Goal: Task Accomplishment & Management: Manage account settings

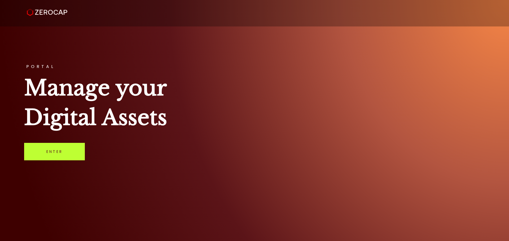
click at [52, 151] on link "Enter" at bounding box center [54, 151] width 61 height 17
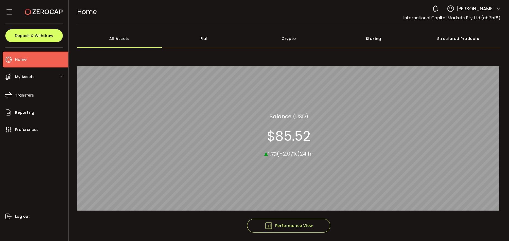
click at [496, 9] on icon at bounding box center [498, 9] width 4 height 4
click at [496, 11] on span at bounding box center [498, 8] width 4 height 5
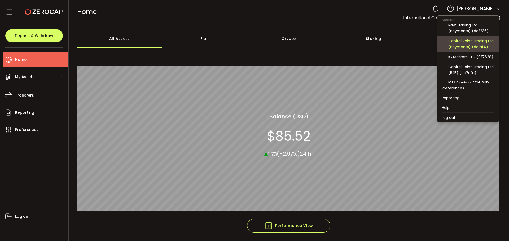
scroll to position [53, 0]
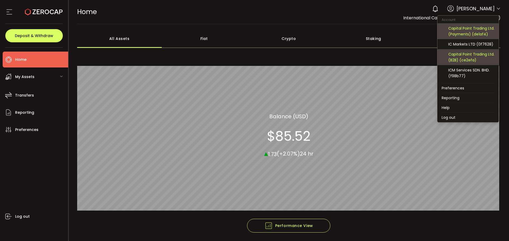
click at [462, 61] on div "Capital Point Trading Ltd. (B2B) (ce2efa)" at bounding box center [471, 57] width 46 height 12
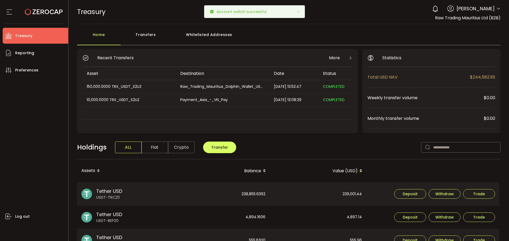
click at [138, 40] on div "Transfers" at bounding box center [146, 37] width 50 height 16
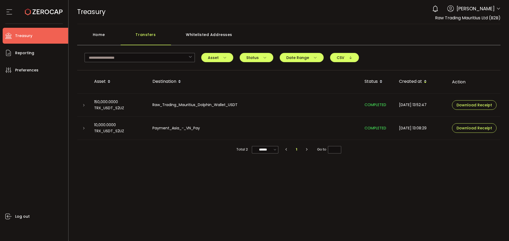
drag, startPoint x: 84, startPoint y: 105, endPoint x: 93, endPoint y: 108, distance: 9.3
click at [84, 105] on icon at bounding box center [83, 105] width 3 height 3
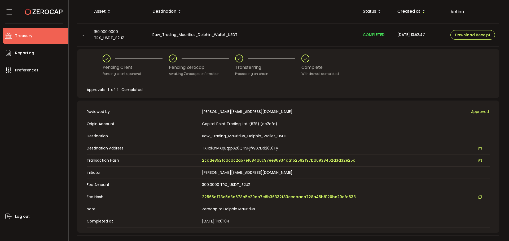
scroll to position [79, 0]
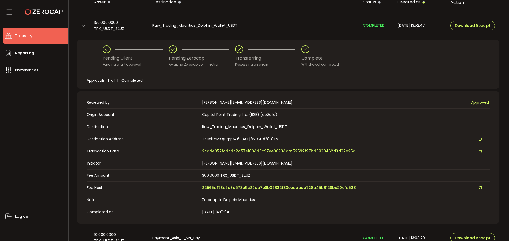
click at [253, 153] on span "2cdde852fcdcdc2a57e1684d0c97ee86934aaf52592f97bd6938462d3d32e25d" at bounding box center [278, 152] width 153 height 6
click at [223, 140] on span "TXHxiKnMXqBtppSZ6Q4SPjfWLCDd28L8Ty" at bounding box center [240, 139] width 76 height 6
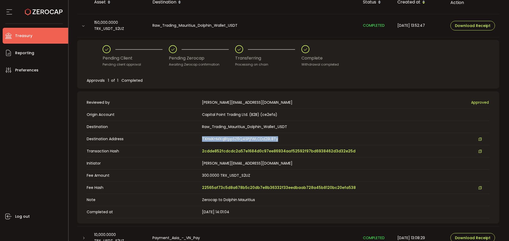
click at [223, 140] on span "TXHxiKnMXqBtppSZ6Q4SPjfWLCDd28L8Ty" at bounding box center [240, 139] width 76 height 6
copy span "TXHxiKnMXqBtppSZ6Q4SPjfWLCDd28L8Ty"
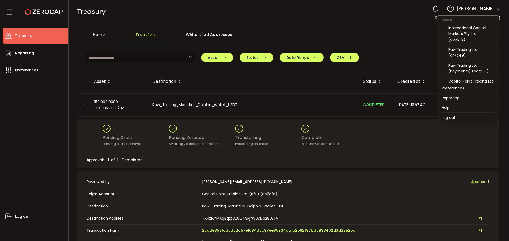
click at [497, 8] on icon at bounding box center [498, 9] width 4 height 4
click at [460, 50] on div "Raw Trading Ltd (af7c49)" at bounding box center [471, 53] width 46 height 12
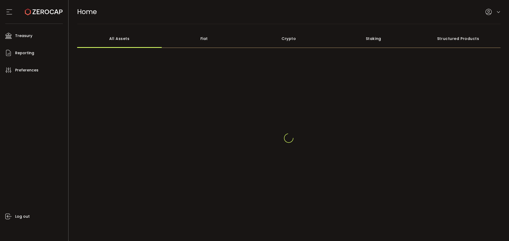
click at [497, 10] on icon at bounding box center [498, 12] width 4 height 4
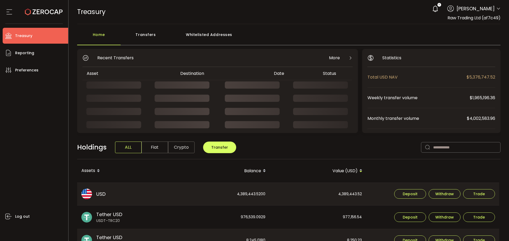
click at [494, 10] on div "4 Aaditya Achreja Account International Capital Markets Pty Ltd (ab7bf8) Raw Tr…" at bounding box center [464, 9] width 71 height 12
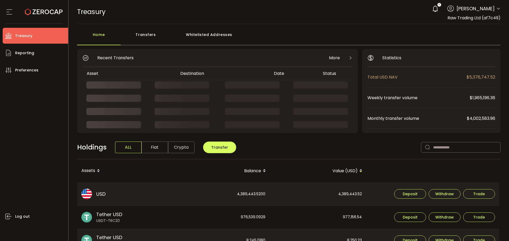
click at [497, 9] on icon at bounding box center [498, 9] width 4 height 4
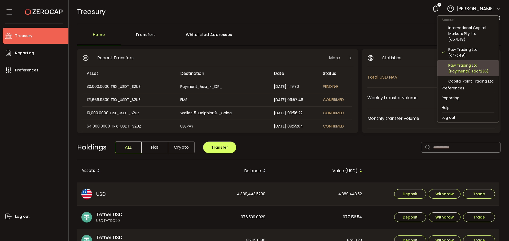
scroll to position [26, 0]
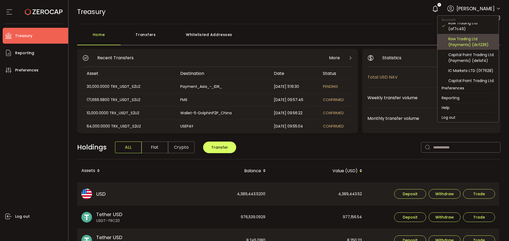
click at [465, 43] on div "Raw Trading Ltd (Payments) (dcf236)" at bounding box center [471, 42] width 46 height 12
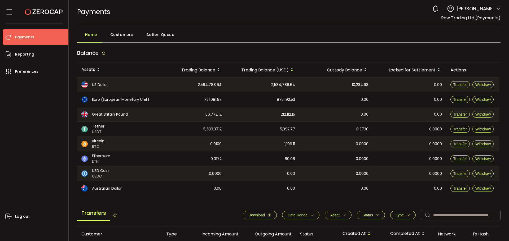
drag, startPoint x: 198, startPoint y: 85, endPoint x: 221, endPoint y: 86, distance: 23.6
click at [221, 86] on div "2,584,788.64" at bounding box center [192, 85] width 66 height 14
click at [228, 86] on div "2,584,788.64" at bounding box center [262, 85] width 73 height 14
click at [475, 86] on span "Withdraw" at bounding box center [482, 85] width 15 height 4
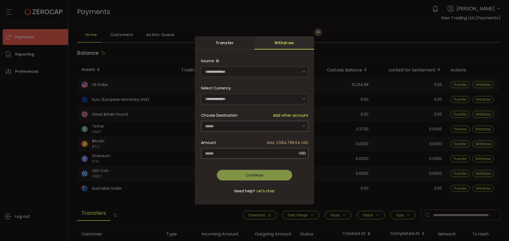
click at [315, 32] on button "Close" at bounding box center [318, 32] width 8 height 8
type input "**********"
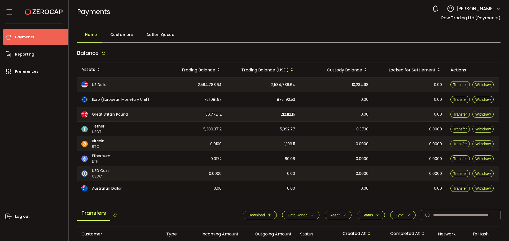
drag, startPoint x: 347, startPoint y: 86, endPoint x: 375, endPoint y: 90, distance: 28.6
click at [374, 88] on tr "US Dollar 2,584,788.64 2,584,788.64 10,234.98 0.00 Transfer Withdraw" at bounding box center [288, 84] width 422 height 15
drag, startPoint x: 375, startPoint y: 90, endPoint x: 371, endPoint y: 87, distance: 5.4
click at [375, 91] on div "0.00" at bounding box center [408, 85] width 73 height 14
drag, startPoint x: 369, startPoint y: 86, endPoint x: 353, endPoint y: 84, distance: 16.2
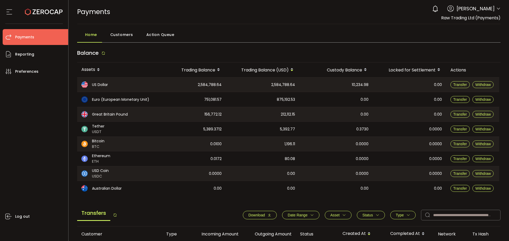
click at [369, 86] on div "10,234.98" at bounding box center [335, 85] width 73 height 14
click at [352, 84] on span "10,234.98" at bounding box center [360, 85] width 17 height 6
drag, startPoint x: 347, startPoint y: 98, endPoint x: 348, endPoint y: 107, distance: 8.8
click at [347, 101] on div "0.00" at bounding box center [335, 99] width 73 height 15
drag, startPoint x: 354, startPoint y: 126, endPoint x: 356, endPoint y: 118, distance: 7.6
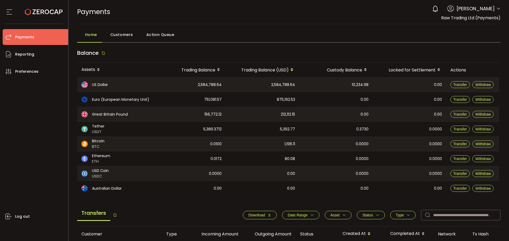
click at [354, 126] on div "0.3730" at bounding box center [335, 129] width 73 height 15
drag, startPoint x: 348, startPoint y: 88, endPoint x: 431, endPoint y: 93, distance: 83.3
click at [348, 88] on div "10,234.98" at bounding box center [335, 85] width 73 height 14
click at [477, 84] on span "Withdraw" at bounding box center [482, 85] width 15 height 4
type input "**********"
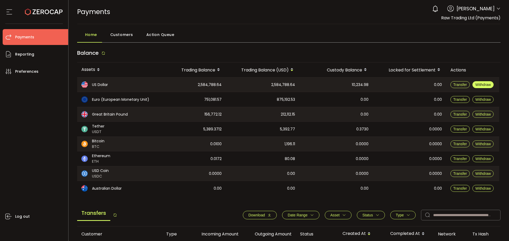
type input "**********"
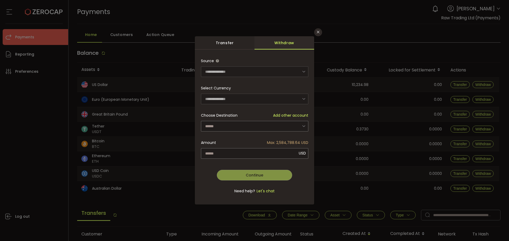
click at [227, 47] on div "Transfer" at bounding box center [225, 42] width 60 height 13
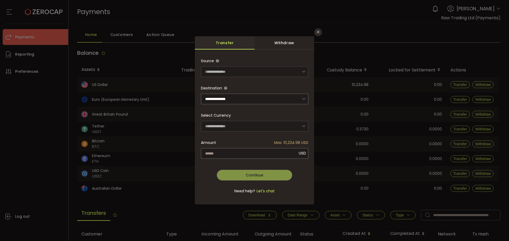
click at [270, 41] on div "Withdraw" at bounding box center [284, 42] width 60 height 13
type input "**********"
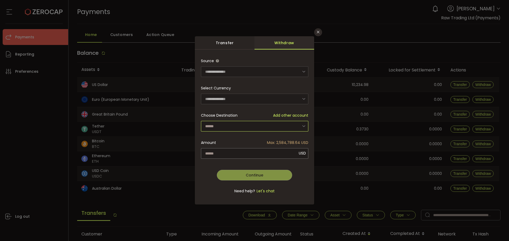
click at [231, 124] on input "dialog" at bounding box center [254, 126] width 107 height 11
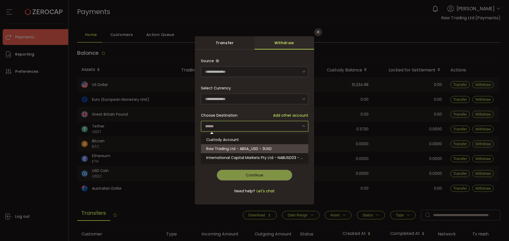
click at [246, 148] on span "Raw Trading Ltd - ABSA_USD - 3USD" at bounding box center [238, 148] width 65 height 5
type input "**********"
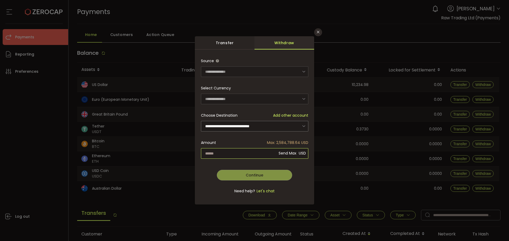
click at [244, 151] on input "dialog" at bounding box center [254, 153] width 107 height 11
type input "*"
type input "*********"
click at [297, 170] on div "**********" at bounding box center [254, 129] width 107 height 147
click at [265, 174] on div "dialog" at bounding box center [254, 129] width 107 height 147
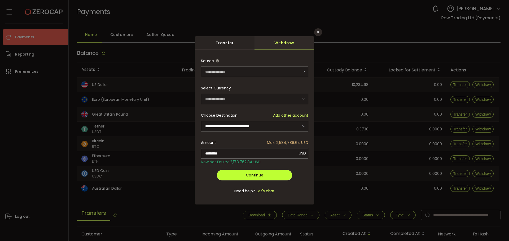
click at [242, 172] on button "Continue" at bounding box center [254, 175] width 75 height 11
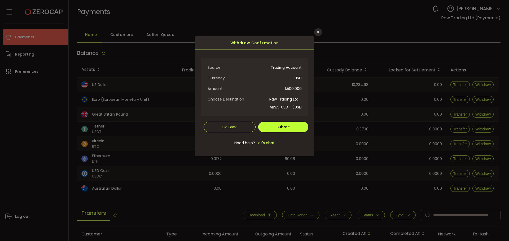
click at [280, 127] on span "Submit" at bounding box center [282, 127] width 13 height 5
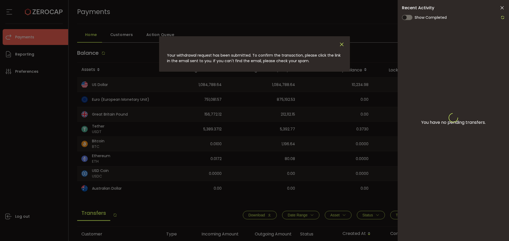
click at [343, 43] on icon "Close" at bounding box center [342, 45] width 6 height 6
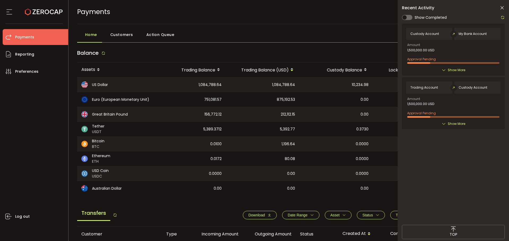
drag, startPoint x: 501, startPoint y: 6, endPoint x: 495, endPoint y: 17, distance: 12.4
click at [501, 7] on icon at bounding box center [501, 7] width 5 height 5
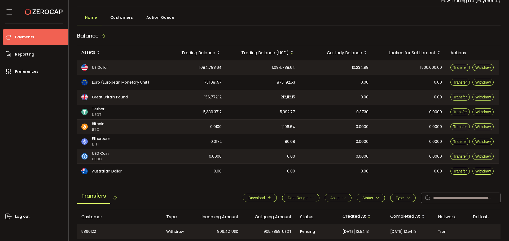
scroll to position [26, 0]
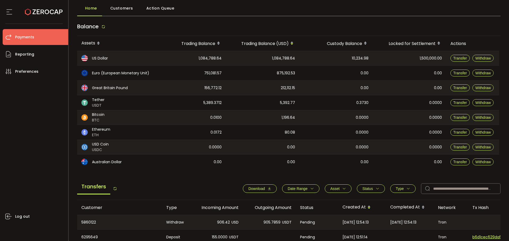
drag, startPoint x: 230, startPoint y: 73, endPoint x: 270, endPoint y: 40, distance: 52.1
click at [196, 75] on tr "Euro (European Monetary Unit) 751,081.57 875,192.53 0.00 0.00 Transfer Withdraw" at bounding box center [288, 73] width 422 height 15
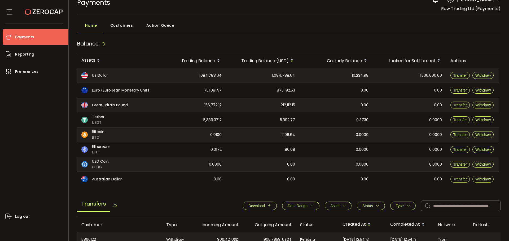
scroll to position [0, 0]
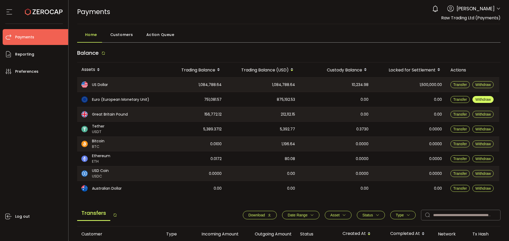
click at [484, 99] on span "Withdraw" at bounding box center [482, 99] width 15 height 4
type input "**********"
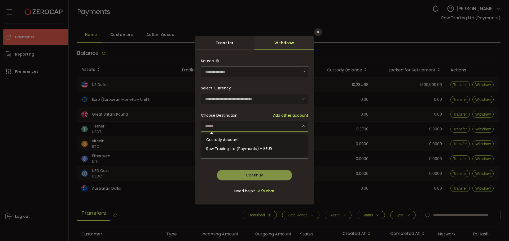
click at [281, 124] on input "dialog" at bounding box center [254, 126] width 107 height 11
click at [258, 149] on span "Raw Trading Ltd (Payments) - 8EUR" at bounding box center [239, 148] width 66 height 5
type input "**********"
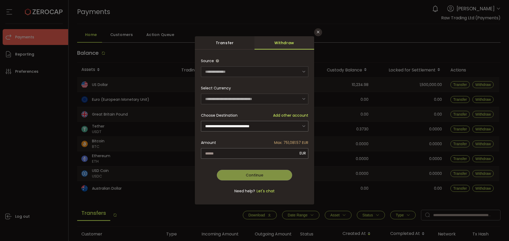
drag, startPoint x: 319, startPoint y: 32, endPoint x: 199, endPoint y: 52, distance: 121.8
click at [318, 32] on icon "Close" at bounding box center [318, 32] width 4 height 4
type input "**********"
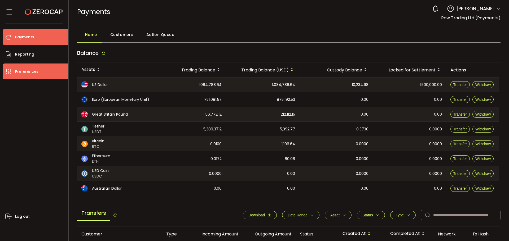
click at [30, 70] on span "Preferences" at bounding box center [26, 72] width 23 height 8
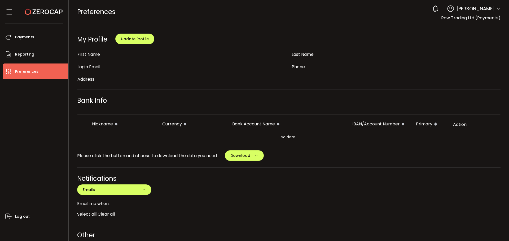
click at [8, 14] on icon at bounding box center [9, 12] width 8 height 8
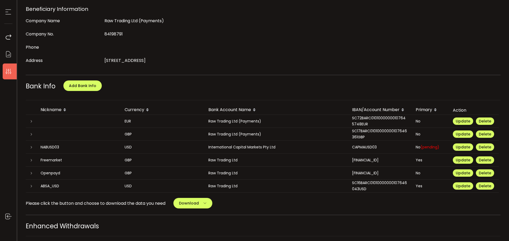
scroll to position [185, 0]
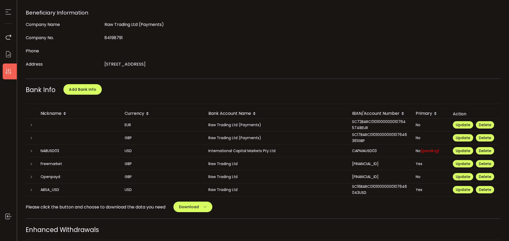
click at [29, 123] on div at bounding box center [31, 124] width 11 height 5
click at [31, 125] on icon at bounding box center [31, 125] width 3 height 3
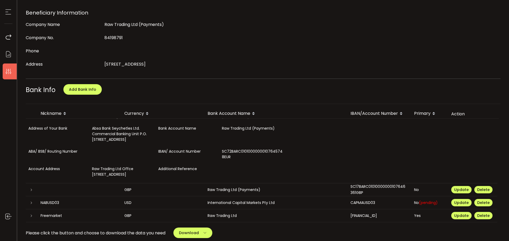
scroll to position [26, 0]
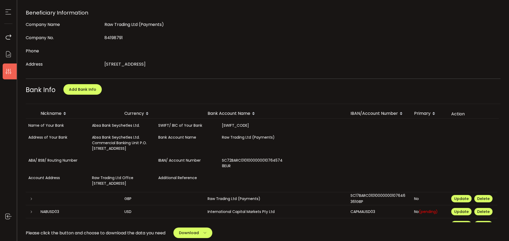
drag, startPoint x: 231, startPoint y: 167, endPoint x: 239, endPoint y: 167, distance: 8.5
click at [239, 167] on div "SC72BARC01010000000107645748EUR" at bounding box center [252, 163] width 66 height 17
drag, startPoint x: 241, startPoint y: 168, endPoint x: 248, endPoint y: 169, distance: 6.6
click at [248, 169] on div "SC72BARC01010000000107645748EUR" at bounding box center [252, 163] width 66 height 17
click at [251, 170] on div "SC72BARC01010000000107645748EUR" at bounding box center [252, 163] width 66 height 17
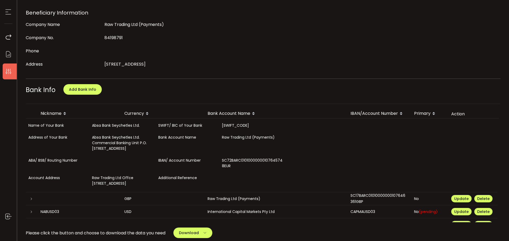
drag, startPoint x: 248, startPoint y: 166, endPoint x: 264, endPoint y: 166, distance: 15.9
click at [264, 166] on div "SC72BARC01010000000107645748EUR" at bounding box center [252, 163] width 66 height 17
drag, startPoint x: 242, startPoint y: 183, endPoint x: 357, endPoint y: 158, distance: 116.9
click at [243, 183] on div at bounding box center [252, 180] width 66 height 17
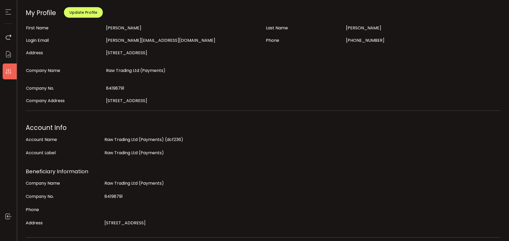
drag, startPoint x: 36, startPoint y: 12, endPoint x: 77, endPoint y: 19, distance: 41.4
click at [37, 12] on div "My Profile" at bounding box center [41, 12] width 30 height 9
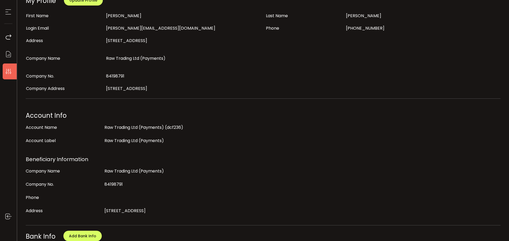
scroll to position [0, 0]
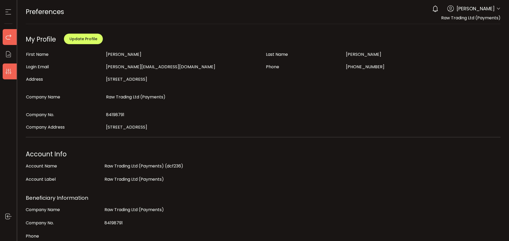
click at [5, 35] on icon at bounding box center [9, 37] width 8 height 8
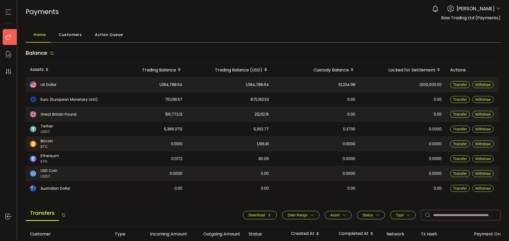
click at [2, 12] on section at bounding box center [8, 12] width 17 height 24
click at [5, 13] on icon at bounding box center [8, 12] width 8 height 8
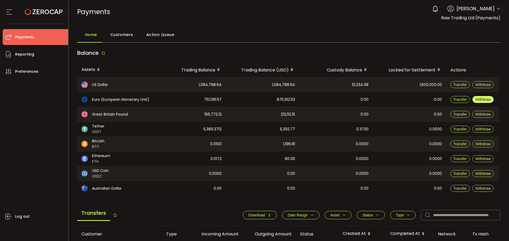
click at [476, 99] on span "Withdraw" at bounding box center [482, 99] width 15 height 4
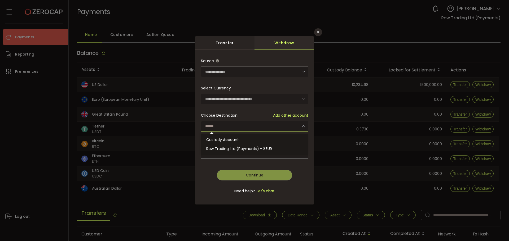
click at [275, 128] on input "dialog" at bounding box center [254, 126] width 107 height 11
click at [245, 148] on span "Raw Trading Ltd (Payments) - 8EUR" at bounding box center [239, 148] width 66 height 5
type input "**********"
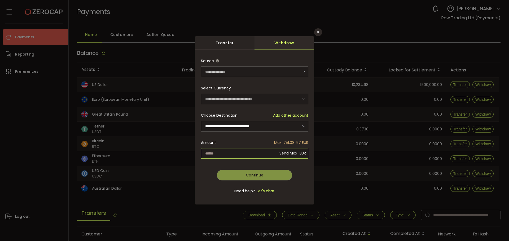
click at [256, 153] on input "dialog" at bounding box center [254, 153] width 107 height 11
type input "*******"
click at [300, 180] on div "**********" at bounding box center [254, 129] width 107 height 147
click at [262, 174] on span "Continue" at bounding box center [254, 175] width 17 height 5
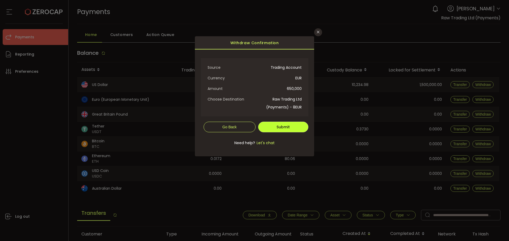
click at [279, 127] on span "Submit" at bounding box center [282, 127] width 13 height 5
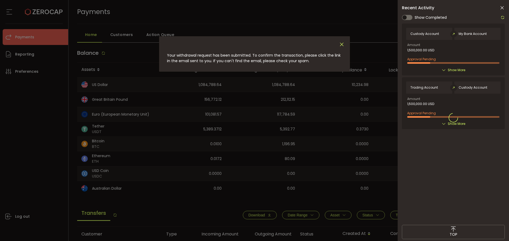
click at [339, 46] on icon "Close" at bounding box center [342, 45] width 6 height 6
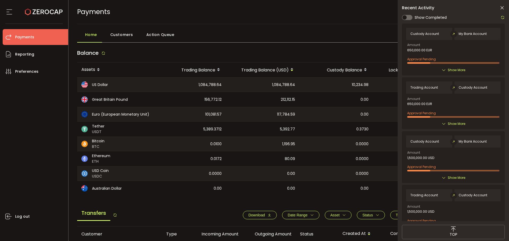
click at [502, 6] on icon at bounding box center [501, 7] width 5 height 5
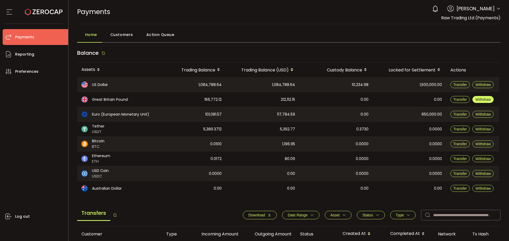
click at [481, 101] on span "Withdraw" at bounding box center [482, 99] width 15 height 4
type input "**********"
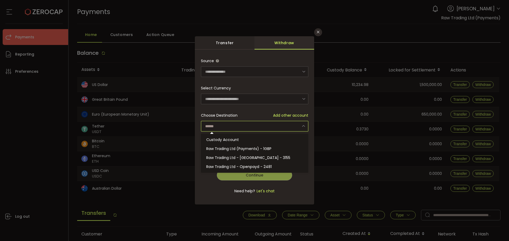
drag, startPoint x: 269, startPoint y: 125, endPoint x: 263, endPoint y: 133, distance: 10.7
click at [269, 125] on input "dialog" at bounding box center [254, 126] width 107 height 11
click at [254, 148] on span "Raw Trading Ltd (Payments) - 1GBP" at bounding box center [238, 148] width 65 height 5
type input "**********"
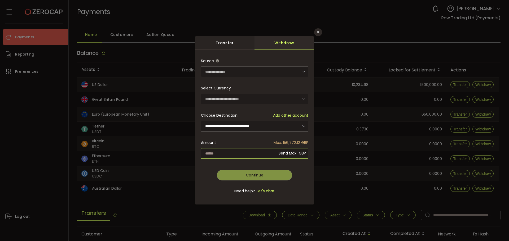
click at [257, 155] on input "dialog" at bounding box center [254, 153] width 107 height 11
type input "*******"
click at [268, 170] on div "**********" at bounding box center [254, 129] width 107 height 147
click at [265, 172] on button "Continue" at bounding box center [254, 175] width 75 height 11
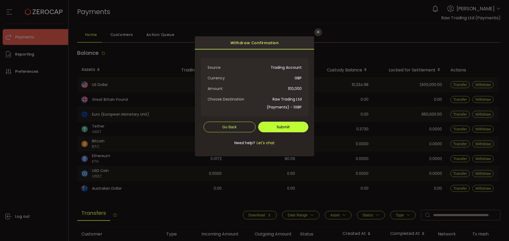
drag, startPoint x: 282, startPoint y: 126, endPoint x: 283, endPoint y: 128, distance: 2.7
click at [282, 126] on span "Submit" at bounding box center [282, 127] width 13 height 5
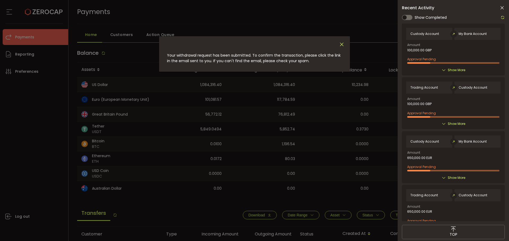
click at [343, 43] on icon "Close" at bounding box center [342, 45] width 6 height 6
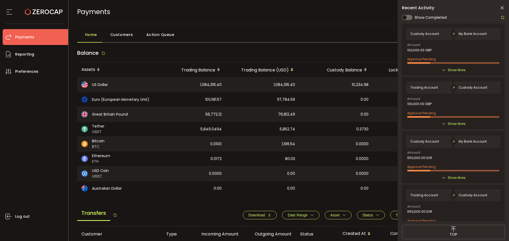
click at [499, 8] on icon at bounding box center [501, 7] width 5 height 5
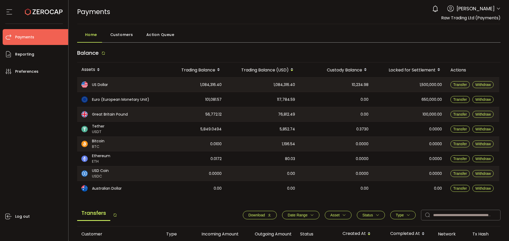
click at [109, 38] on div "Customers" at bounding box center [120, 35] width 36 height 13
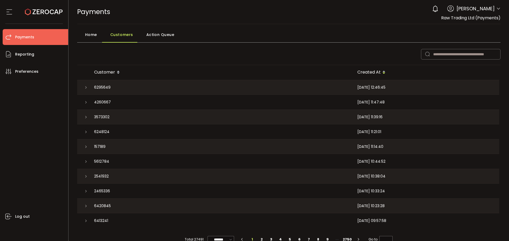
drag, startPoint x: 88, startPoint y: 33, endPoint x: 99, endPoint y: 40, distance: 12.9
click at [89, 33] on span "Home" at bounding box center [91, 34] width 12 height 11
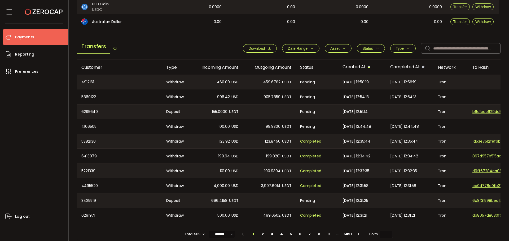
scroll to position [173, 0]
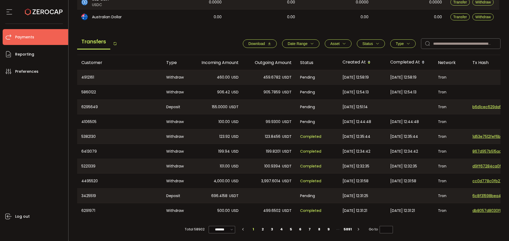
drag, startPoint x: 222, startPoint y: 76, endPoint x: 362, endPoint y: 123, distance: 147.9
click at [339, 102] on tbody "4912161 Withdraw 460.00 USD 459.6782 USDT Pending 2025-08-15 12:58:19 2025-08-1…" at bounding box center [356, 144] width 558 height 148
click at [363, 123] on span "2025-08-15 12:44:48" at bounding box center [356, 122] width 29 height 6
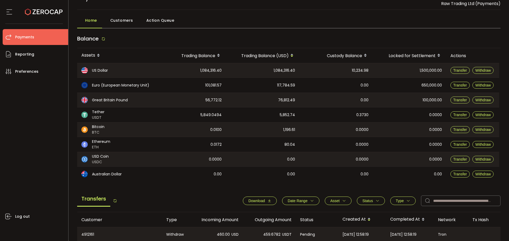
scroll to position [0, 0]
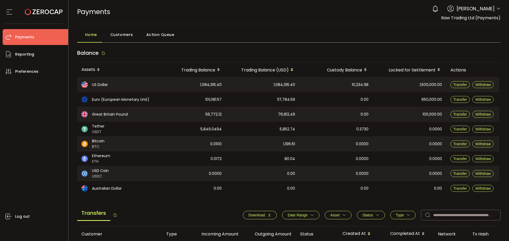
click at [124, 35] on span "Customers" at bounding box center [121, 34] width 23 height 11
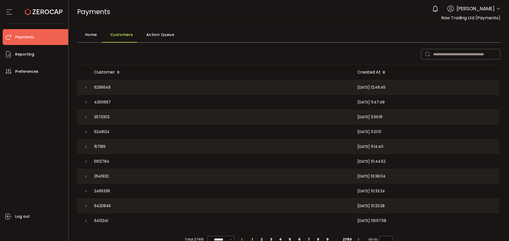
drag, startPoint x: 151, startPoint y: 35, endPoint x: 153, endPoint y: 37, distance: 3.4
click at [151, 34] on span "Action Queue" at bounding box center [160, 34] width 28 height 11
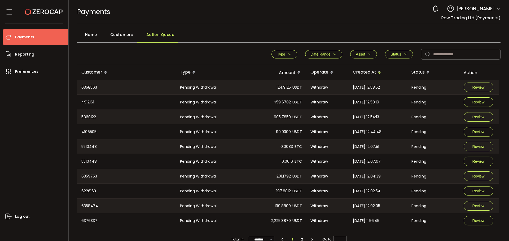
click at [96, 32] on span "Home" at bounding box center [91, 34] width 12 height 11
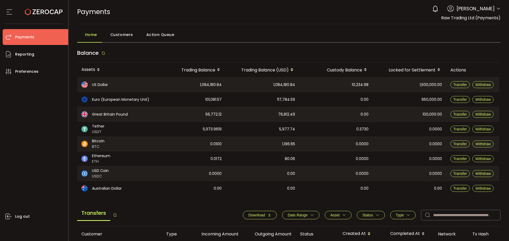
click at [496, 9] on icon at bounding box center [498, 9] width 4 height 4
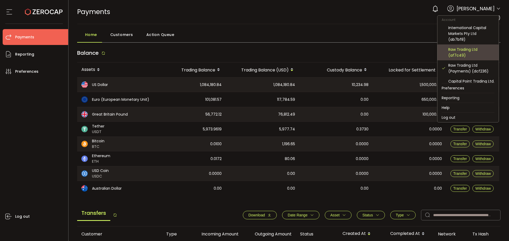
click at [457, 55] on div "Raw Trading Ltd (af7c49)" at bounding box center [471, 53] width 46 height 12
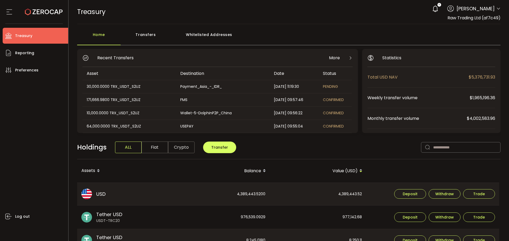
click at [139, 36] on div "Transfers" at bounding box center [146, 37] width 50 height 16
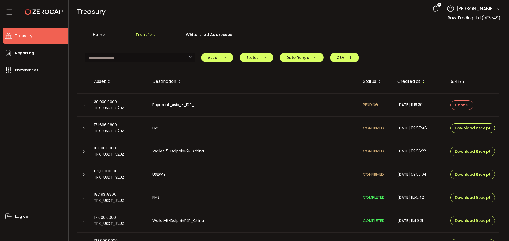
click at [82, 104] on icon at bounding box center [83, 105] width 3 height 3
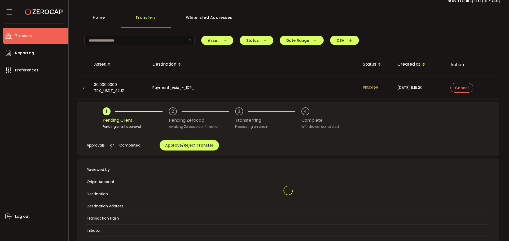
scroll to position [53, 0]
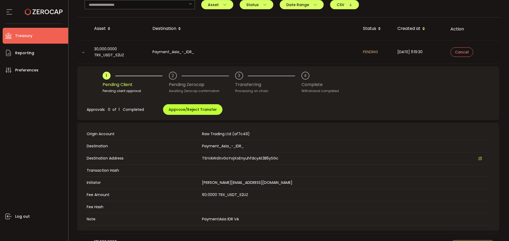
click at [179, 110] on span "Approve/Reject Transfer" at bounding box center [192, 109] width 48 height 5
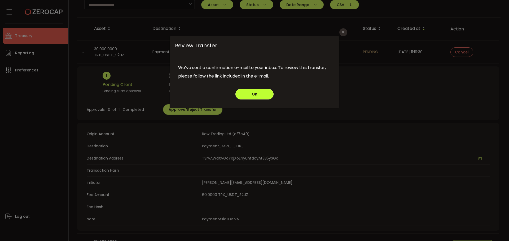
click at [242, 96] on button "OK" at bounding box center [254, 94] width 38 height 11
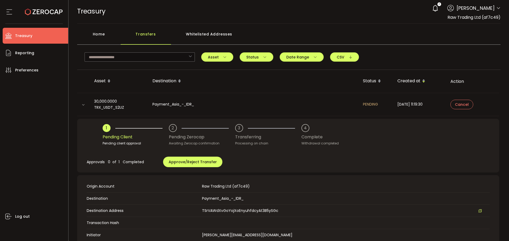
scroll to position [0, 0]
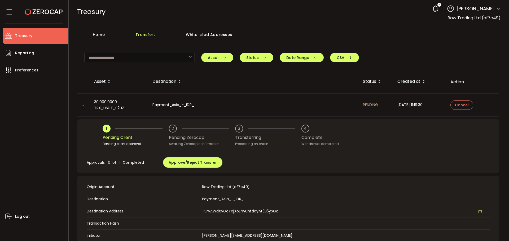
click at [496, 9] on icon at bounding box center [498, 9] width 4 height 4
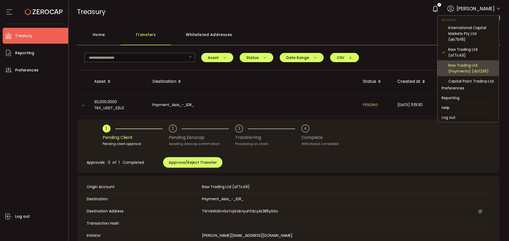
click at [464, 68] on div "Raw Trading Ltd (Payments) (dcf236)" at bounding box center [471, 69] width 46 height 12
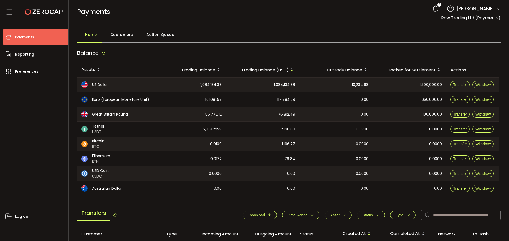
click at [303, 241] on th "Status" at bounding box center [317, 234] width 42 height 15
click at [496, 11] on icon at bounding box center [498, 9] width 4 height 4
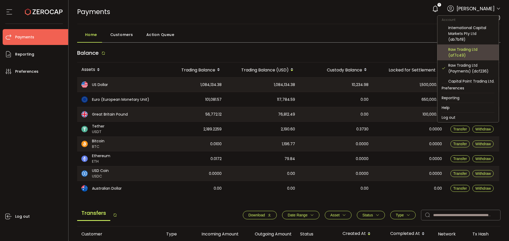
click at [462, 50] on div "Raw Trading Ltd (af7c49)" at bounding box center [471, 53] width 46 height 12
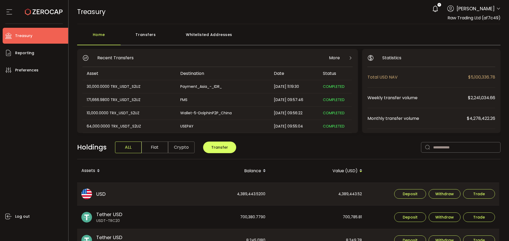
click at [140, 35] on div "Transfers" at bounding box center [146, 37] width 50 height 16
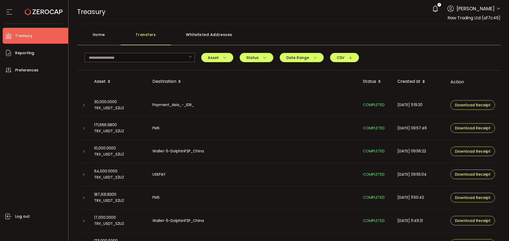
click at [86, 105] on div at bounding box center [83, 105] width 13 height 5
click at [83, 105] on icon at bounding box center [83, 105] width 3 height 3
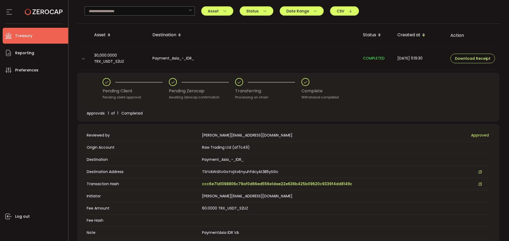
scroll to position [53, 0]
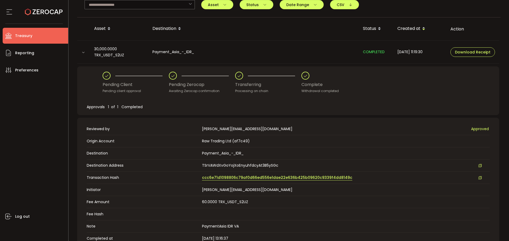
click at [219, 180] on span "ccc6e71d1098806c79af0d66ed556e1dae22e636b425b09620c9339f4dd8149c" at bounding box center [277, 178] width 150 height 6
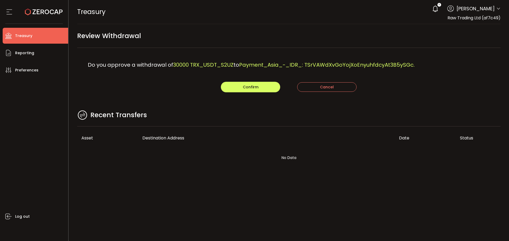
click at [323, 65] on span "Payment_Asia_-_IDR_: TSrVAWdXvGoYojXoEnyuhfdcyAt3B5ySGc." at bounding box center [326, 64] width 175 height 7
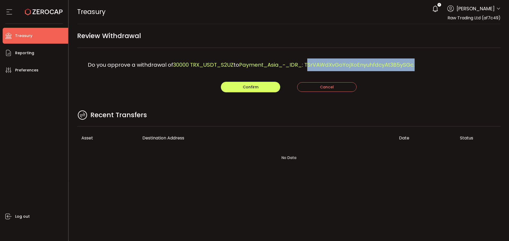
click at [323, 65] on span "Payment_Asia_-_IDR_: TSrVAWdXvGoYojXoEnyuhfdcyAt3B5ySGc." at bounding box center [326, 64] width 175 height 7
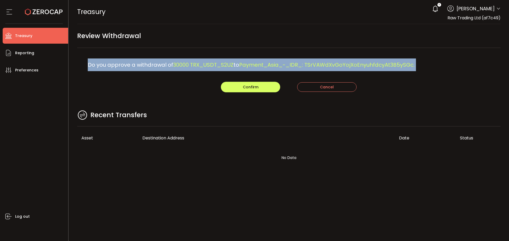
click at [323, 65] on span "Payment_Asia_-_IDR_: TSrVAWdXvGoYojXoEnyuhfdcyAt3B5ySGc." at bounding box center [326, 64] width 175 height 7
click at [385, 65] on span "Payment_Asia_-_IDR_: TSrVAWdXvGoYojXoEnyuhfdcyAt3B5ySGc." at bounding box center [326, 64] width 175 height 7
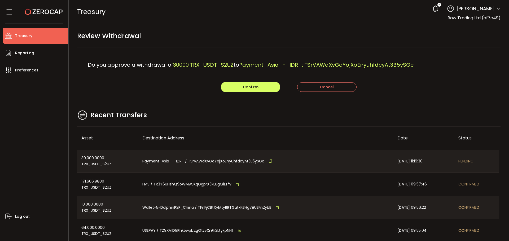
click at [325, 62] on span "Payment_Asia_-_IDR_: TSrVAWdXvGoYojXoEnyuhfdcyAt3B5ySGc." at bounding box center [326, 64] width 175 height 7
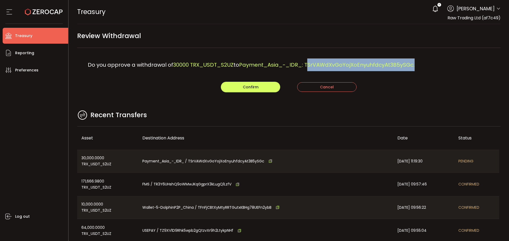
click at [325, 62] on span "Payment_Asia_-_IDR_: TSrVAWdXvGoYojXoEnyuhfdcyAt3B5ySGc." at bounding box center [326, 64] width 175 height 7
copy span "TSrVAWdXvGoYojXoEnyuhfdcyAt3B5ySGc"
click at [243, 83] on button "Confirm" at bounding box center [250, 87] width 59 height 11
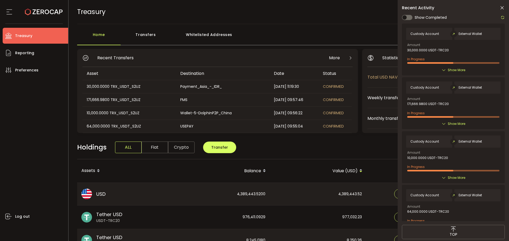
click at [353, 17] on div "TREASURY Buy Power $0.00 USD Treasury Treasury Your verification is pending 6 A…" at bounding box center [288, 12] width 423 height 24
click at [503, 8] on icon at bounding box center [501, 7] width 5 height 5
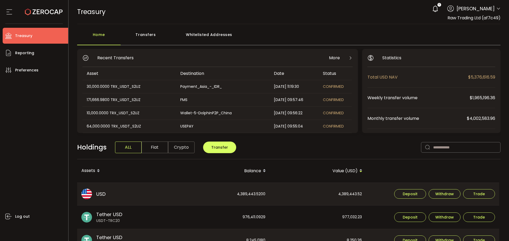
drag, startPoint x: 478, startPoint y: 11, endPoint x: 495, endPoint y: 8, distance: 16.8
click at [479, 11] on span "[PERSON_NAME]" at bounding box center [475, 8] width 38 height 7
click at [500, 7] on header "PDF is being processed and will download to your computer TREASURY Buy Power $0…" at bounding box center [289, 12] width 440 height 24
click at [496, 8] on icon at bounding box center [498, 9] width 4 height 4
click at [497, 9] on icon at bounding box center [498, 9] width 4 height 4
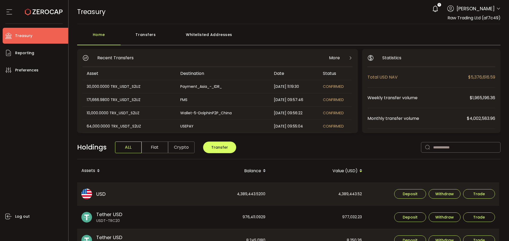
click at [496, 8] on icon at bounding box center [498, 9] width 4 height 4
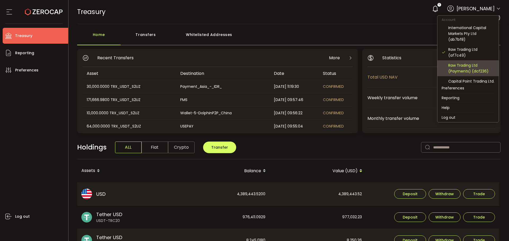
click at [469, 66] on div "Raw Trading Ltd (Payments) (dcf236)" at bounding box center [471, 69] width 46 height 12
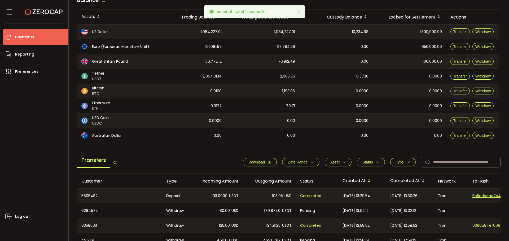
scroll to position [26, 0]
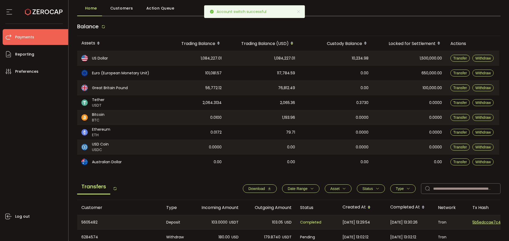
drag, startPoint x: 198, startPoint y: 59, endPoint x: 243, endPoint y: 156, distance: 107.1
click at [242, 155] on tbody "US Dollar 1,084,227.01 1,084,227.01 10,234.98 1,500,000.00 Transfer Withdraw Eu…" at bounding box center [288, 110] width 422 height 119
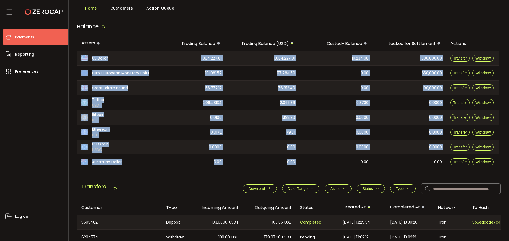
drag, startPoint x: 311, startPoint y: 163, endPoint x: 92, endPoint y: 61, distance: 241.4
click at [86, 59] on tbody "US Dollar 1,084,227.01 1,084,227.01 10,234.98 1,500,000.00 Transfer Withdraw Eu…" at bounding box center [288, 110] width 422 height 119
click at [220, 60] on span "1,084,227.01" at bounding box center [211, 58] width 21 height 6
drag, startPoint x: 233, startPoint y: 55, endPoint x: 209, endPoint y: 58, distance: 24.1
click at [233, 55] on div "1,084,227.01" at bounding box center [262, 58] width 73 height 14
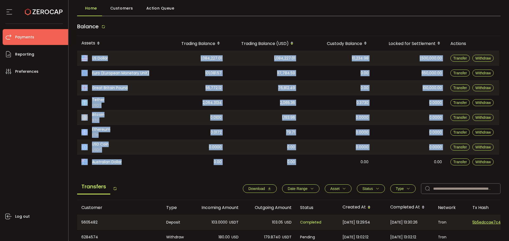
drag, startPoint x: 206, startPoint y: 57, endPoint x: 189, endPoint y: 59, distance: 17.2
click at [206, 57] on span "1,084,227.01" at bounding box center [211, 58] width 21 height 6
click at [183, 60] on div "1,084,227.01" at bounding box center [192, 58] width 66 height 14
drag, startPoint x: 187, startPoint y: 56, endPoint x: 445, endPoint y: 162, distance: 278.3
click at [445, 162] on tbody "US Dollar 1,084,227.01 1,084,227.01 10,234.98 1,500,000.00 Transfer Withdraw Eu…" at bounding box center [288, 110] width 422 height 119
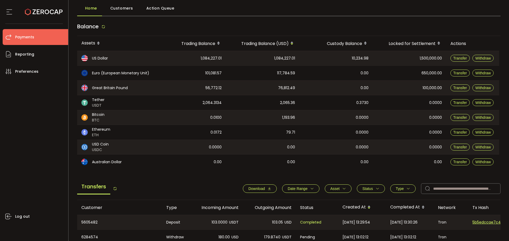
drag, startPoint x: 384, startPoint y: 171, endPoint x: 379, endPoint y: 172, distance: 5.6
click at [384, 171] on main "Balance Assets Trading Balance Trading Balance (USD) Custody Balance Locked for…" at bounding box center [288, 200] width 423 height 361
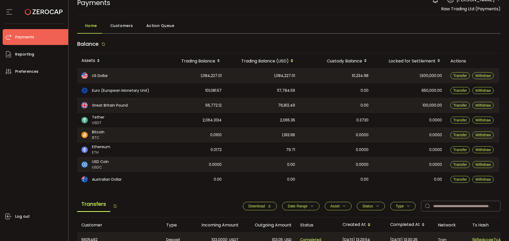
scroll to position [0, 0]
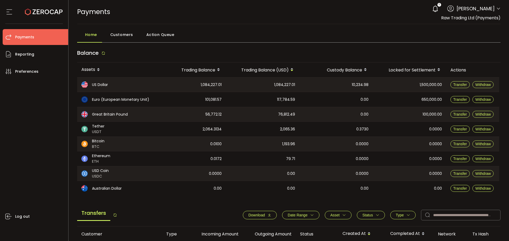
drag, startPoint x: 377, startPoint y: 32, endPoint x: 382, endPoint y: 34, distance: 6.0
click at [377, 32] on div "Home Customers Action Queue" at bounding box center [288, 35] width 423 height 13
click at [463, 86] on span "Transfer" at bounding box center [460, 85] width 14 height 4
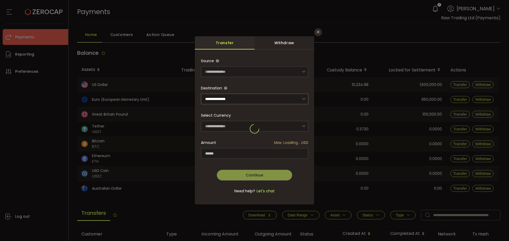
click at [238, 101] on div "dialog" at bounding box center [254, 129] width 107 height 147
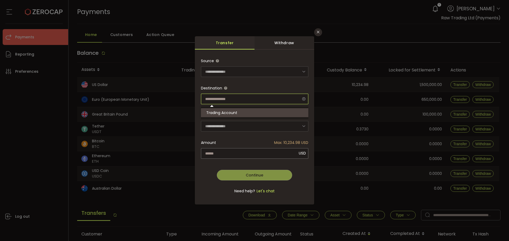
click at [233, 96] on input "dialog" at bounding box center [254, 99] width 107 height 11
click at [241, 88] on span "Destination" at bounding box center [254, 88] width 107 height 11
type input "**********"
click at [318, 32] on icon "Close" at bounding box center [318, 32] width 4 height 4
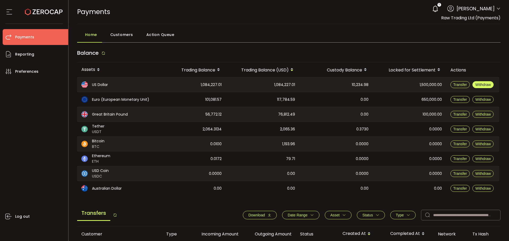
click at [475, 84] on span "Withdraw" at bounding box center [482, 85] width 15 height 4
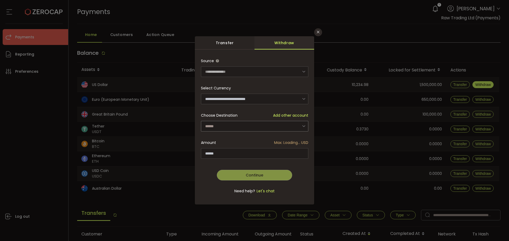
type input "**********"
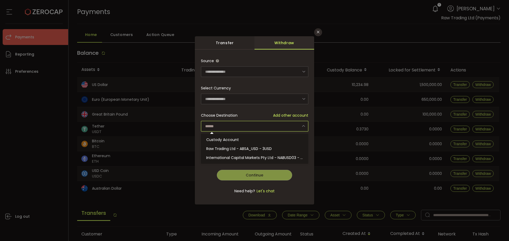
click at [259, 123] on input "dialog" at bounding box center [254, 126] width 107 height 11
click at [251, 152] on li "Raw Trading Ltd - ABSA_USD - 3USD" at bounding box center [255, 148] width 109 height 9
type input "**********"
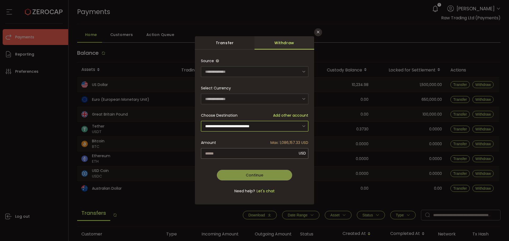
click at [256, 126] on input "**********" at bounding box center [254, 126] width 107 height 11
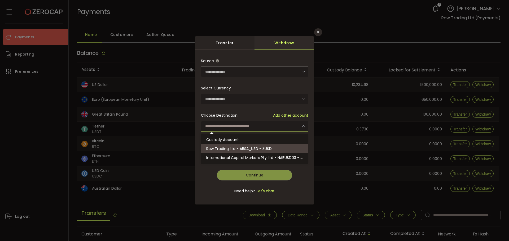
click at [241, 146] on li "Raw Trading Ltd - ABSA_USD - 3USD" at bounding box center [255, 148] width 109 height 9
type input "**********"
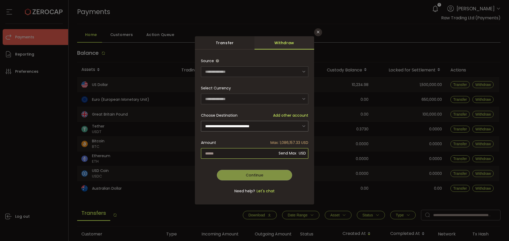
click at [243, 151] on input "dialog" at bounding box center [254, 153] width 107 height 11
click at [282, 71] on div "**********" at bounding box center [254, 129] width 107 height 147
click at [316, 33] on icon "Close" at bounding box center [318, 32] width 4 height 4
type input "**********"
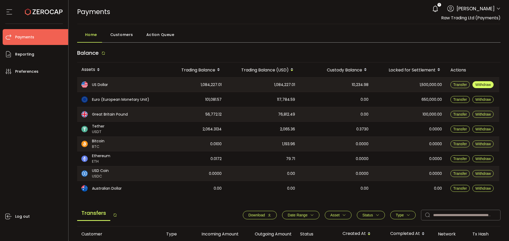
click at [480, 85] on span "Withdraw" at bounding box center [482, 85] width 15 height 4
type input "**********"
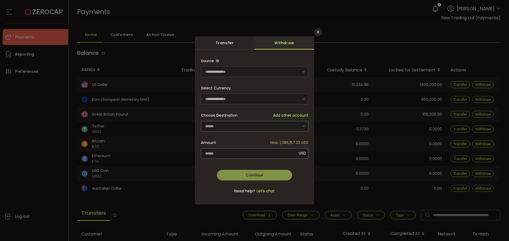
click at [221, 46] on div "Transfer" at bounding box center [225, 42] width 60 height 13
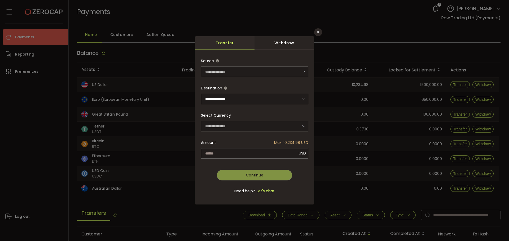
drag, startPoint x: 270, startPoint y: 51, endPoint x: 307, endPoint y: 37, distance: 39.6
click at [271, 50] on div "**********" at bounding box center [254, 120] width 119 height 168
click at [318, 34] on icon "Close" at bounding box center [318, 32] width 4 height 4
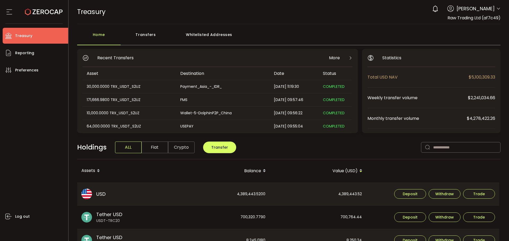
click at [492, 6] on span "[PERSON_NAME]" at bounding box center [475, 8] width 38 height 7
click at [496, 8] on icon at bounding box center [498, 9] width 4 height 4
click at [496, 7] on icon at bounding box center [498, 9] width 4 height 4
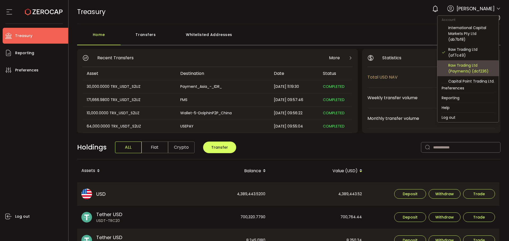
click at [459, 68] on div "Raw Trading Ltd (Payments) (dcf236)" at bounding box center [471, 69] width 46 height 12
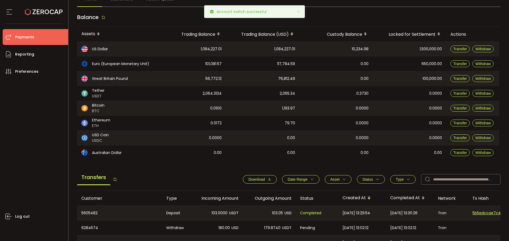
scroll to position [26, 0]
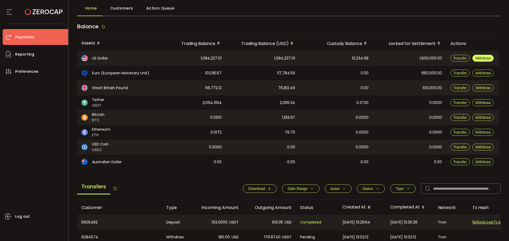
click at [480, 58] on span "Withdraw" at bounding box center [482, 58] width 15 height 4
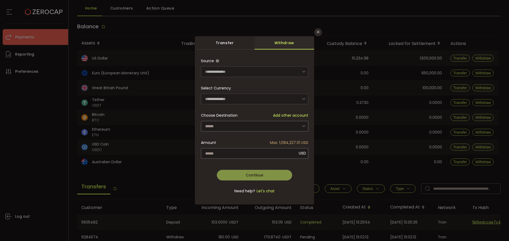
click at [230, 105] on form "**********" at bounding box center [254, 129] width 107 height 147
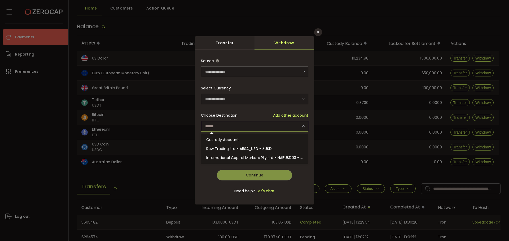
click at [259, 121] on input "dialog" at bounding box center [254, 126] width 107 height 11
click at [205, 181] on form "**********" at bounding box center [254, 129] width 107 height 147
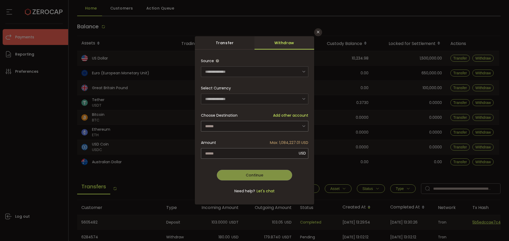
drag, startPoint x: 317, startPoint y: 30, endPoint x: 321, endPoint y: 35, distance: 6.3
click at [317, 31] on icon "Close" at bounding box center [318, 32] width 4 height 4
type input "**********"
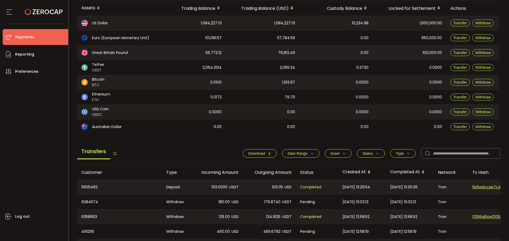
scroll to position [14, 0]
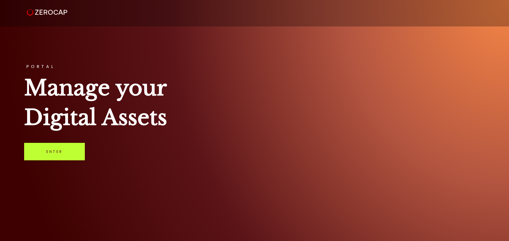
click at [61, 151] on link "Enter" at bounding box center [54, 151] width 61 height 17
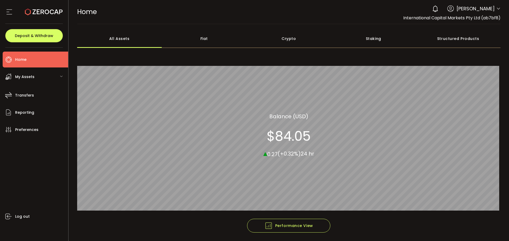
click at [494, 9] on div "0 [PERSON_NAME] Account International Capital Markets Pty Ltd (ab7bf8) Raw Trad…" at bounding box center [464, 9] width 71 height 12
click at [496, 9] on icon at bounding box center [498, 9] width 4 height 4
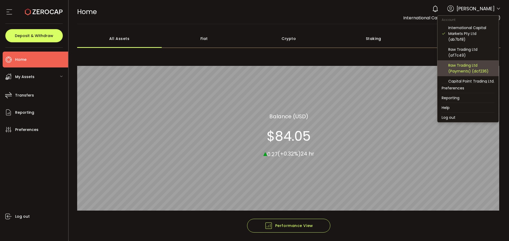
click at [454, 68] on div "Raw Trading Ltd (Payments) (dcf236)" at bounding box center [471, 69] width 46 height 12
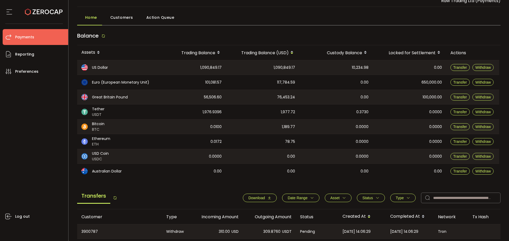
scroll to position [26, 0]
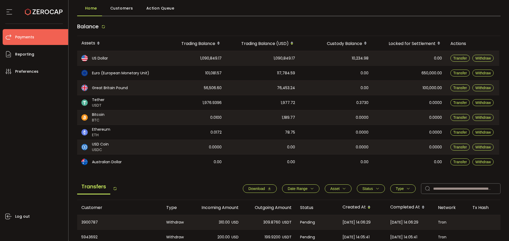
click at [210, 176] on main "Balance Assets Trading Balance Trading Balance (USD) Custody Balance Locked for…" at bounding box center [288, 200] width 423 height 361
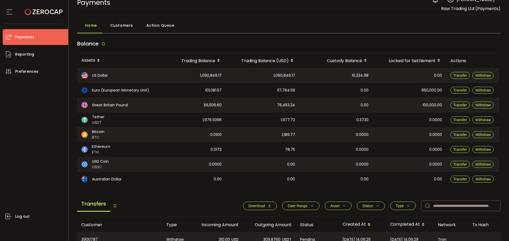
scroll to position [0, 0]
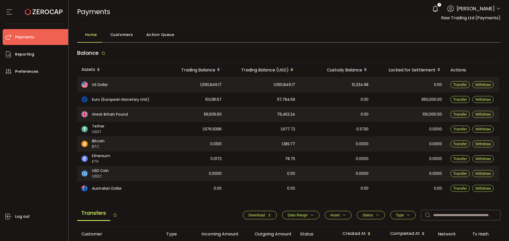
click at [318, 24] on main "Home Customers Action Queue Balance Assets Trading Balance Trading Balance (USD…" at bounding box center [289, 218] width 440 height 389
click at [496, 10] on icon at bounding box center [498, 9] width 4 height 4
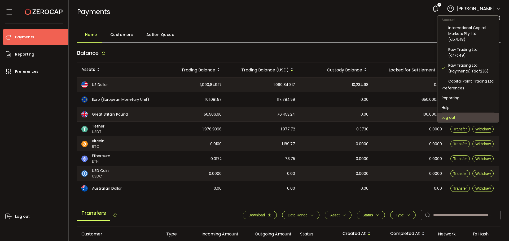
click at [467, 119] on li "Log out" at bounding box center [467, 118] width 61 height 10
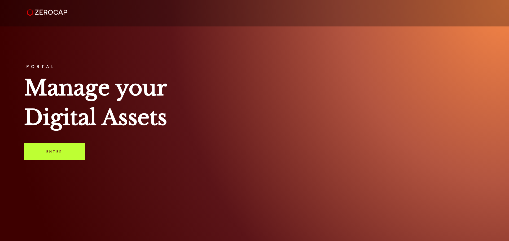
click at [55, 152] on link "Enter" at bounding box center [54, 151] width 61 height 17
